Goal: Task Accomplishment & Management: Manage account settings

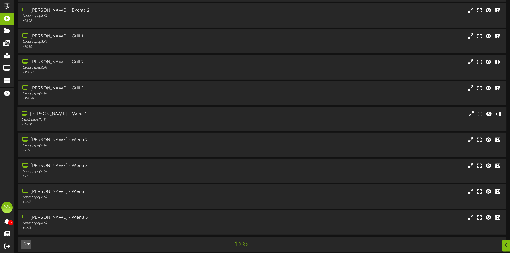
scroll to position [48, 0]
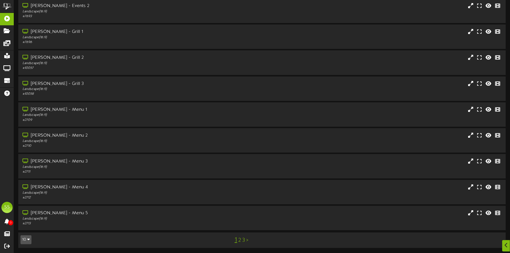
click at [24, 236] on button "10" at bounding box center [26, 239] width 11 height 9
click at [24, 228] on div "100" at bounding box center [26, 229] width 11 height 8
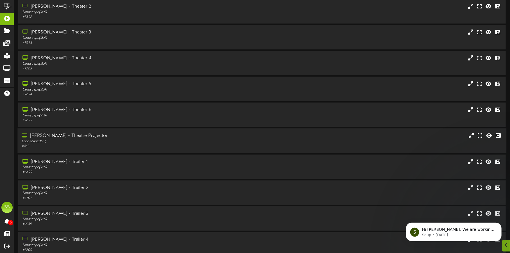
scroll to position [386, 0]
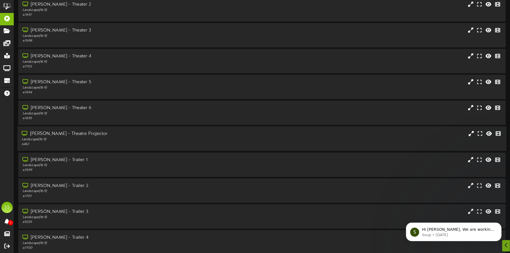
click at [107, 137] on div "Landscape ( 16:9 )" at bounding box center [119, 139] width 195 height 5
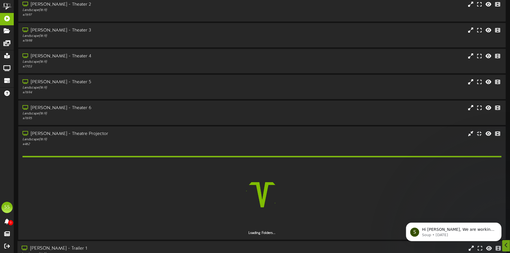
scroll to position [527, 0]
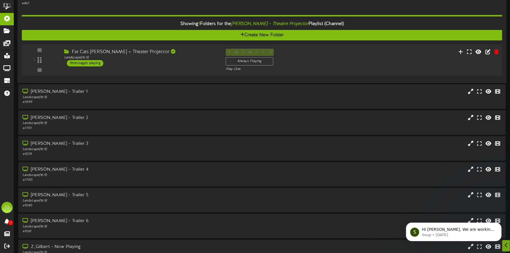
click at [172, 60] on div "Fat Cats Gilbert ~ Theater Projector Landscape ( 16:9 ) 11 messages playing" at bounding box center [141, 58] width 162 height 18
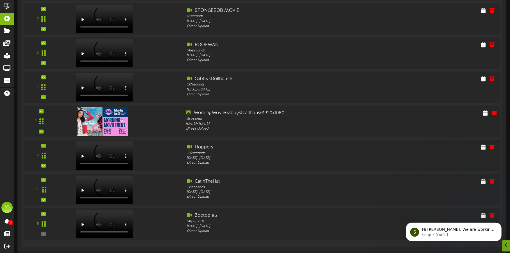
scroll to position [772, 0]
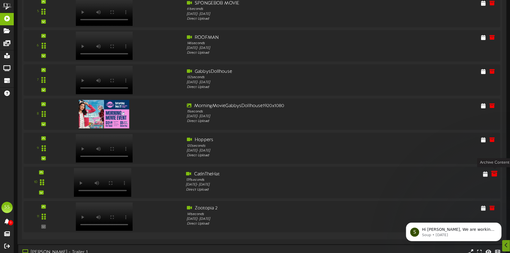
click at [494, 173] on icon at bounding box center [495, 174] width 6 height 6
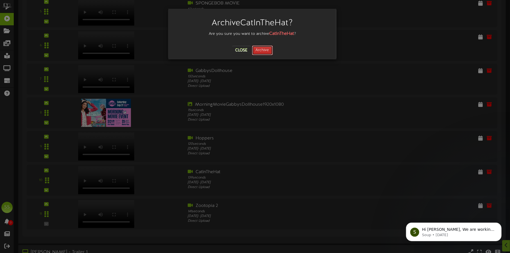
click at [263, 49] on button "Archive" at bounding box center [262, 51] width 21 height 10
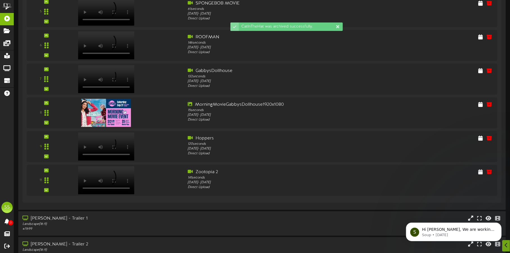
scroll to position [912, 0]
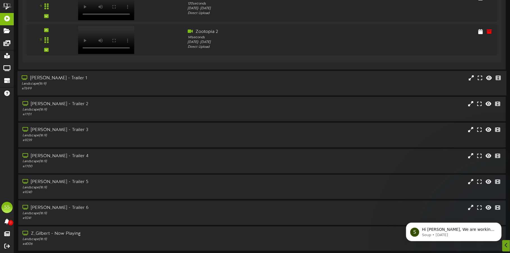
drag, startPoint x: 137, startPoint y: 82, endPoint x: 136, endPoint y: 78, distance: 3.8
click at [136, 78] on div "Gilbert - Trailer 1 Landscape ( 16:9 ) # 7699" at bounding box center [119, 83] width 204 height 16
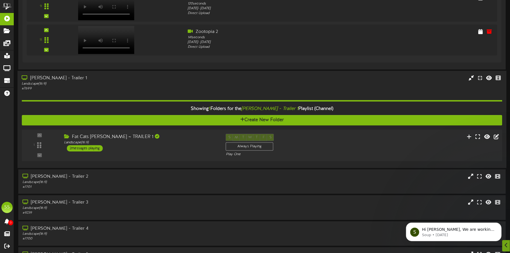
drag, startPoint x: 136, startPoint y: 78, endPoint x: 149, endPoint y: 146, distance: 69.1
click at [148, 147] on div "Fat Cats Gilbert ~ TRAILER 1 Landscape ( 16:9 ) 2 messages playing" at bounding box center [141, 143] width 162 height 18
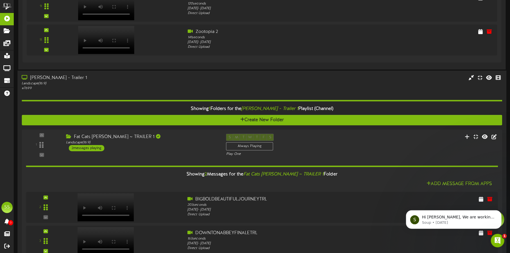
scroll to position [0, 0]
click at [118, 83] on div "Landscape ( 16:9 )" at bounding box center [119, 83] width 195 height 5
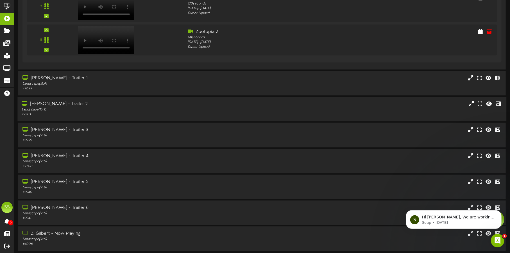
click at [117, 109] on div "Landscape ( 16:9 )" at bounding box center [119, 109] width 195 height 5
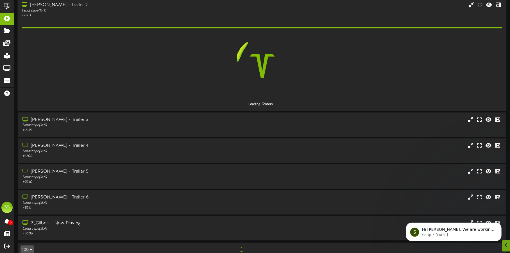
scroll to position [1021, 0]
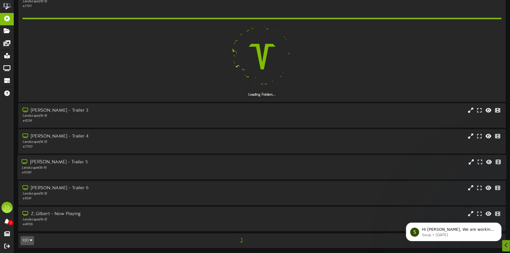
click at [128, 170] on div "# 9240" at bounding box center [119, 172] width 195 height 5
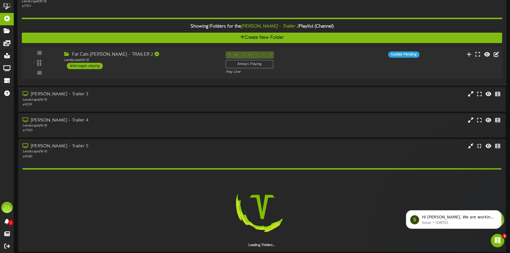
scroll to position [0, 0]
click at [164, 70] on div "1 ( 16:9" at bounding box center [261, 62] width 485 height 23
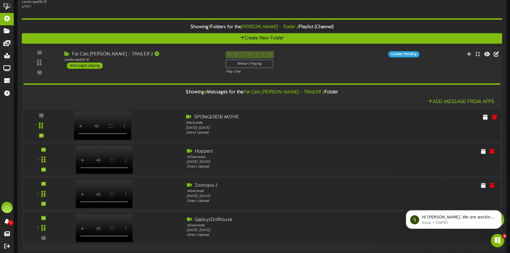
scroll to position [985, 0]
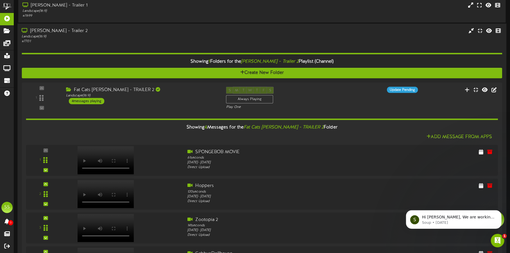
click at [134, 36] on div "Landscape ( 16:9 )" at bounding box center [119, 36] width 195 height 5
